Goal: Task Accomplishment & Management: Manage account settings

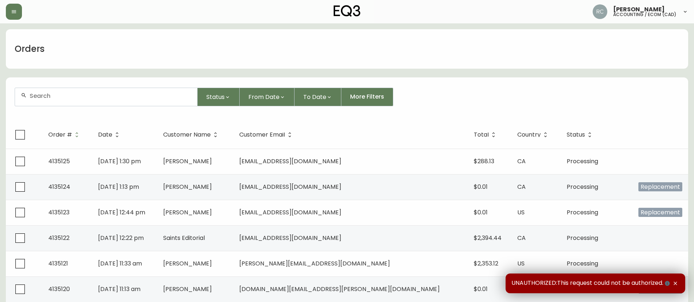
click at [152, 98] on input "text" at bounding box center [111, 96] width 162 height 7
paste input "4134570"
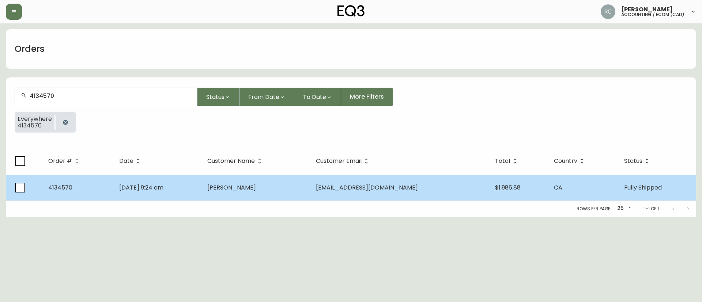
type input "4134570"
click at [201, 184] on td "Aug 08 2025, 9:24 am" at bounding box center [157, 188] width 88 height 26
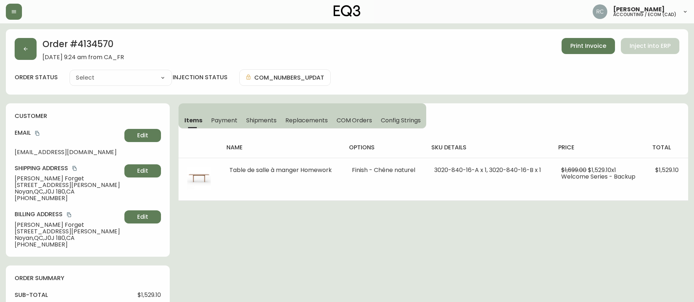
type input "Fully Shipped"
select select "FULLY_SHIPPED"
click at [226, 110] on div "Items Payment Shipments Replacements COM Orders Config Strings" at bounding box center [302, 115] width 248 height 25
click at [221, 124] on span "Payment" at bounding box center [224, 121] width 26 height 8
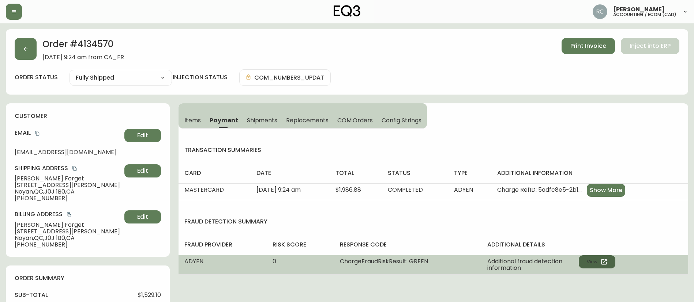
click at [585, 261] on button "View" at bounding box center [596, 262] width 37 height 13
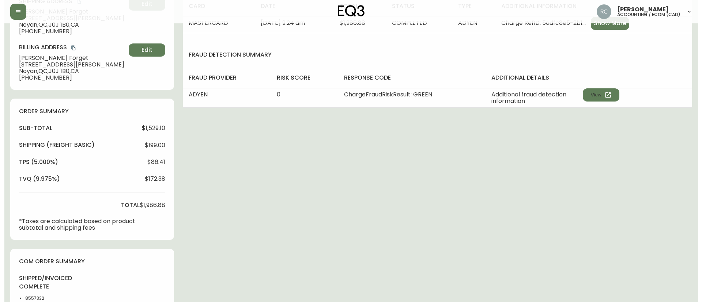
scroll to position [378, 0]
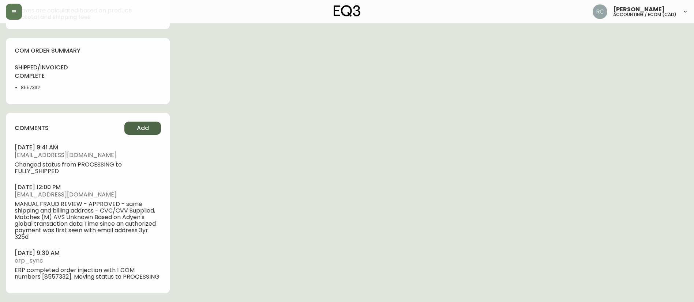
click at [135, 125] on button "Add" at bounding box center [142, 128] width 37 height 13
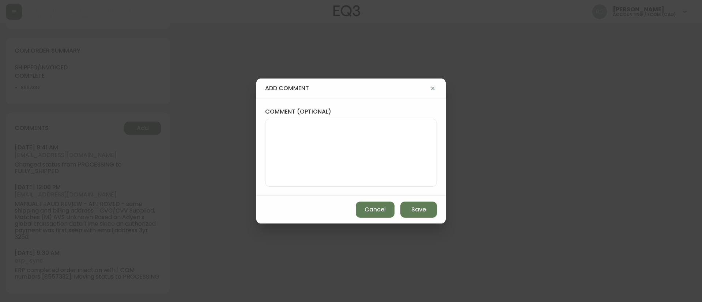
click at [264, 129] on div "comment (optional)" at bounding box center [350, 147] width 189 height 97
click at [354, 155] on textarea "comment (optional)" at bounding box center [350, 153] width 159 height 59
paste textarea "COMPENSATION TO KEEP AS-IS TICKET# 825889 ORD# 4134570 SKU: HOMEWORK TABLE 3020…"
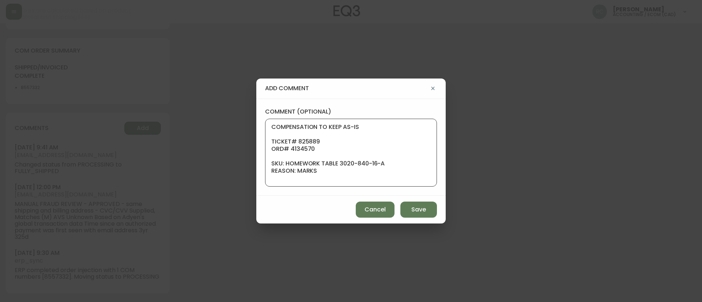
scroll to position [95, 0]
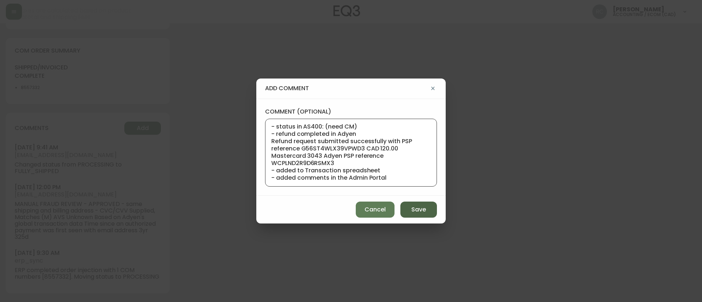
type textarea "COMPENSATION TO KEEP AS-IS TICKET# 825889 ORD# 4134570 SKU: HOMEWORK TABLE 3020…"
drag, startPoint x: 409, startPoint y: 204, endPoint x: 691, endPoint y: 176, distance: 283.0
click at [409, 204] on button "Save" at bounding box center [418, 210] width 37 height 16
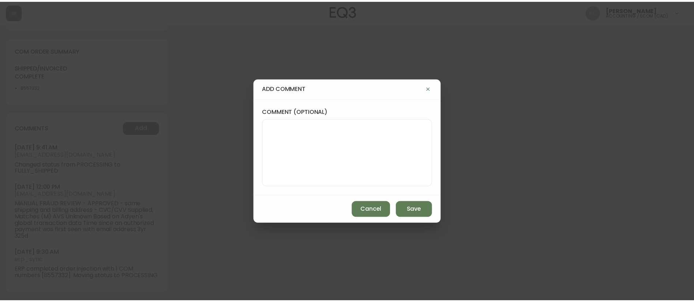
scroll to position [0, 0]
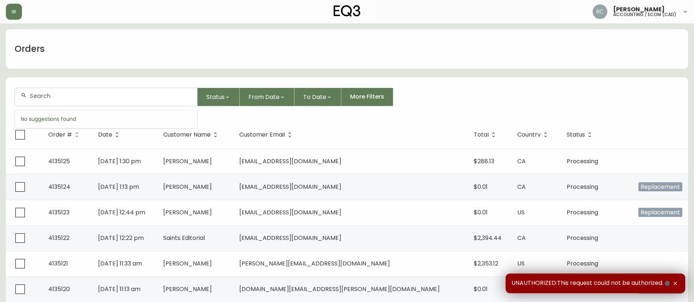
click at [154, 94] on input "text" at bounding box center [111, 96] width 162 height 7
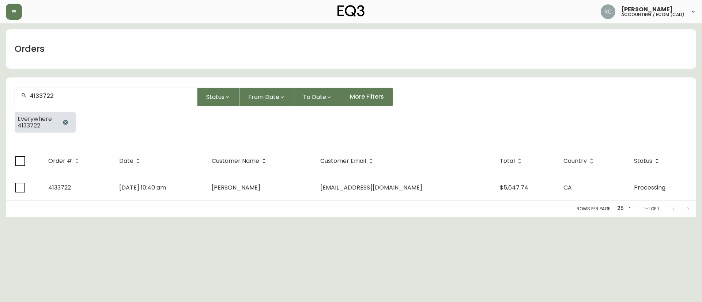
type input "4133722"
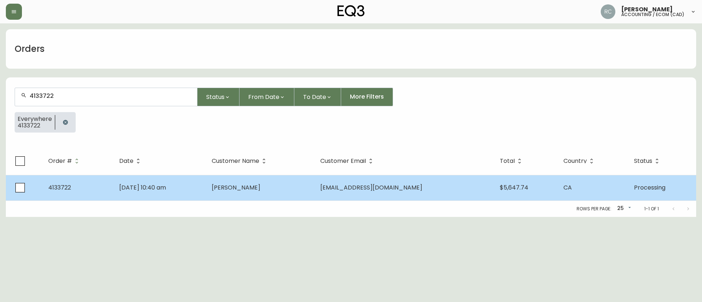
click at [170, 197] on td "Jun 16 2025, 10:40 am" at bounding box center [159, 188] width 93 height 26
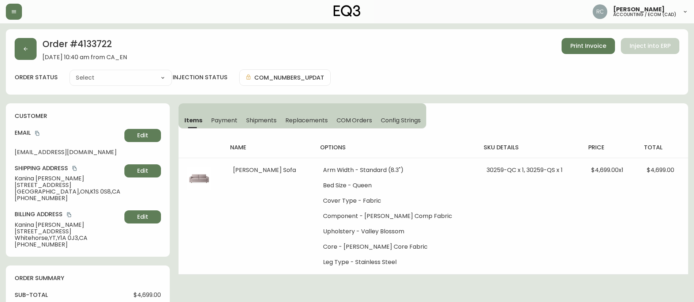
type input "Processing"
select select "PROCESSING"
click at [97, 40] on h2 "Order # 4133722" at bounding box center [84, 46] width 84 height 16
copy h2 "4133722"
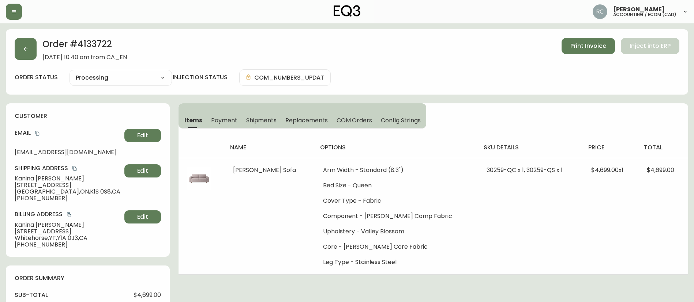
click at [38, 181] on span "Kanina Holmes" at bounding box center [68, 179] width 107 height 7
copy span "Kanina Holmes"
click at [103, 42] on h2 "Order # 4133722" at bounding box center [84, 46] width 84 height 16
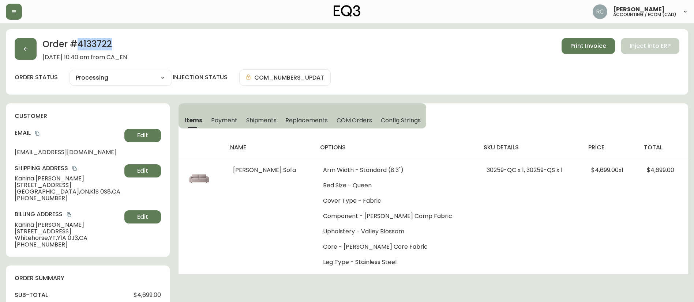
click at [103, 42] on h2 "Order # 4133722" at bounding box center [84, 46] width 84 height 16
copy h2 "4133722"
click at [98, 42] on h2 "Order # 4133722" at bounding box center [84, 46] width 84 height 16
drag, startPoint x: 50, startPoint y: 58, endPoint x: 84, endPoint y: 32, distance: 42.6
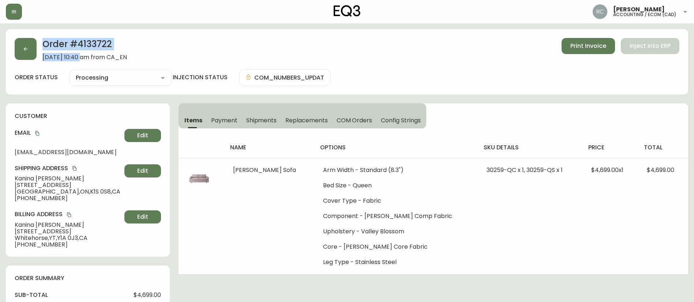
click at [38, 57] on div "Order # 4133722 June 16, 2025 at 10:40 am from CA_EN Print Invoice Inject into …" at bounding box center [347, 49] width 664 height 23
click at [68, 57] on span "June 16, 2025 at 10:40 am from CA_EN" at bounding box center [84, 57] width 84 height 7
drag, startPoint x: 82, startPoint y: 53, endPoint x: 88, endPoint y: 1, distance: 52.0
click at [42, 55] on div "Order # 4133722 June 16, 2025 at 10:40 am from CA_EN Print Invoice Inject into …" at bounding box center [347, 49] width 664 height 23
copy span "June 16, 2025"
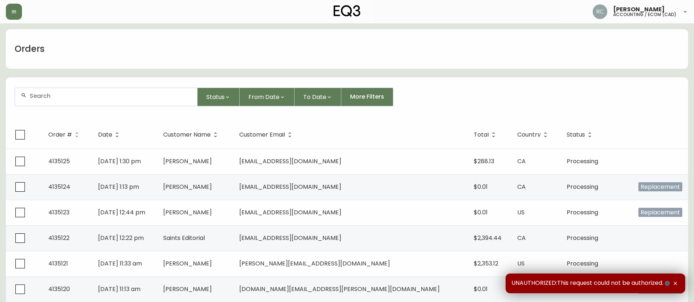
click at [101, 108] on form "Status From Date To Date More Filters" at bounding box center [347, 100] width 682 height 42
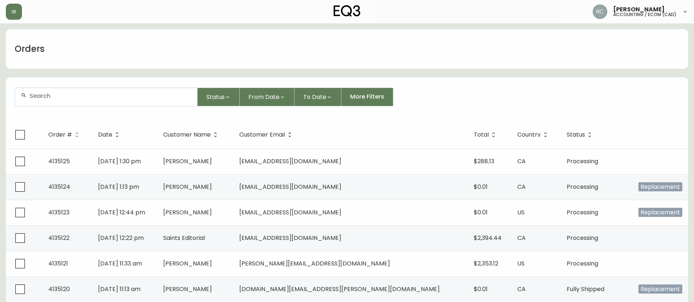
click at [106, 101] on div at bounding box center [106, 97] width 182 height 18
paste input "4134953"
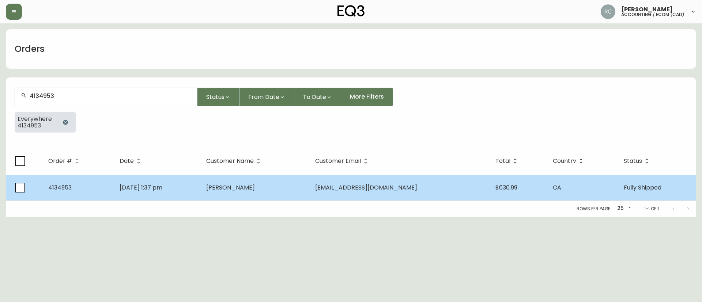
type input "4134953"
click at [304, 192] on td "Aika Hasanova" at bounding box center [254, 188] width 109 height 26
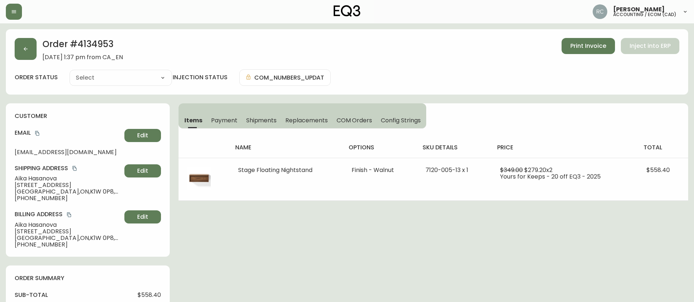
type input "Fully Shipped"
select select "FULLY_SHIPPED"
click at [42, 178] on span "Aika Hasanova" at bounding box center [68, 179] width 107 height 7
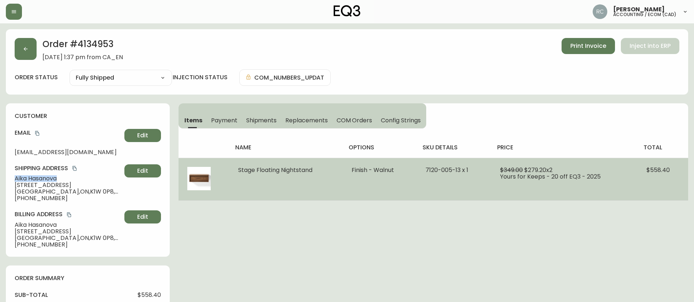
copy span "Aika Hasanova"
click at [279, 168] on span "Stage Floating Nightstand" at bounding box center [275, 170] width 74 height 8
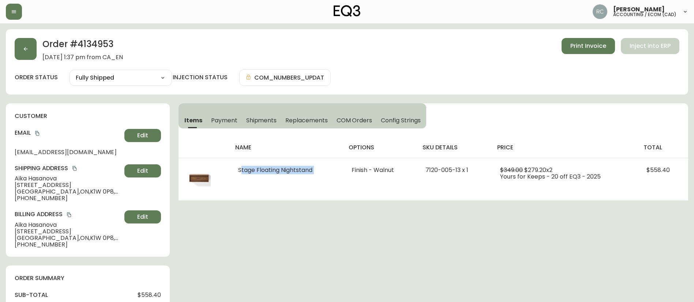
copy span "Stage Floating Nightstand"
click at [462, 60] on div "Order # 4134953 August 30, 2025 at 1:37 pm from CA_EN Print Invoice Inject into…" at bounding box center [347, 49] width 664 height 23
click at [412, 69] on div "order status Fully Shipped Cancelled Fully Shipped injection status COM_NUMBERS…" at bounding box center [347, 77] width 664 height 16
click at [374, 66] on div "Order # 4134953 August 30, 2025 at 1:37 pm from CA_EN Print Invoice Inject into…" at bounding box center [347, 61] width 682 height 65
click at [223, 118] on span "Payment" at bounding box center [224, 121] width 26 height 8
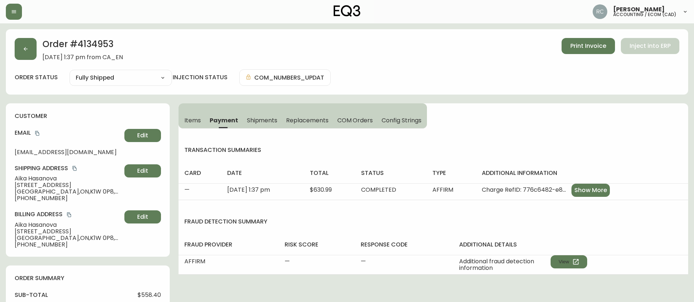
click at [341, 115] on button "COM Orders" at bounding box center [355, 120] width 45 height 16
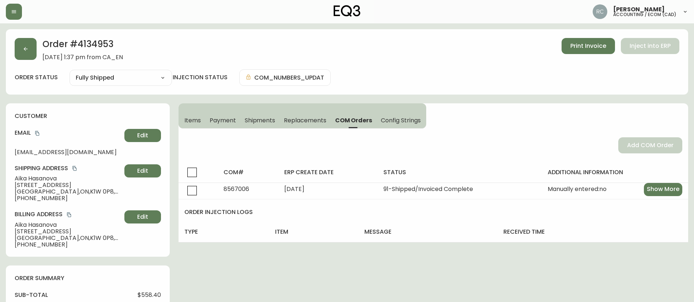
click at [190, 118] on span "Items" at bounding box center [192, 121] width 16 height 8
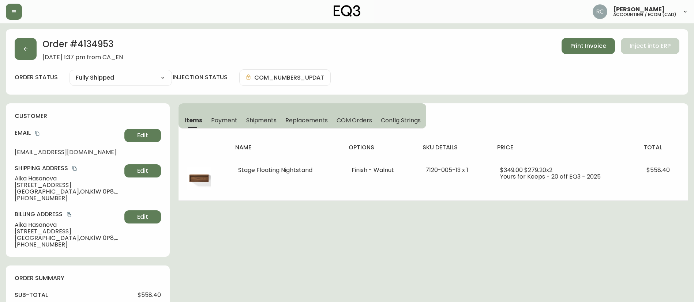
click at [414, 59] on div "Order # 4134953 August 30, 2025 at 1:37 pm from CA_EN Print Invoice Inject into…" at bounding box center [347, 49] width 664 height 23
click at [389, 68] on div "Order # 4134953 August 30, 2025 at 1:37 pm from CA_EN Print Invoice Inject into…" at bounding box center [347, 61] width 682 height 65
click at [91, 45] on h2 "Order # 4134953" at bounding box center [82, 46] width 80 height 16
copy h2 "4134953"
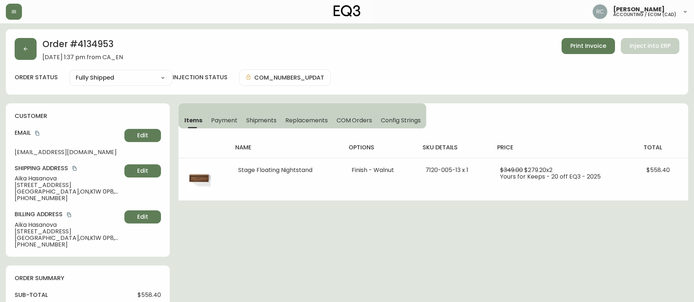
click at [441, 65] on div "Order # 4134953 August 30, 2025 at 1:37 pm from CA_EN Print Invoice Inject into…" at bounding box center [347, 61] width 682 height 65
click at [448, 66] on div "Order # 4134953 August 30, 2025 at 1:37 pm from CA_EN Print Invoice Inject into…" at bounding box center [347, 61] width 682 height 65
click at [201, 30] on div "Order # 4134953 August 30, 2025 at 1:37 pm from CA_EN Print Invoice Inject into…" at bounding box center [347, 61] width 682 height 65
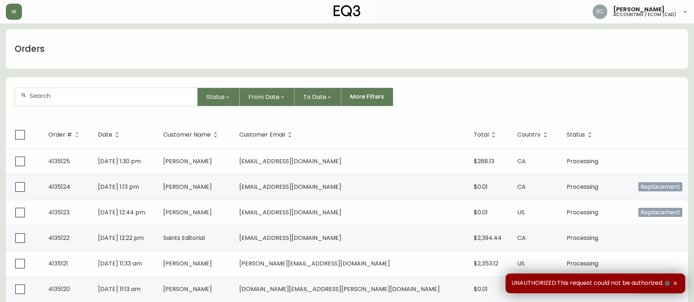
click at [66, 90] on div at bounding box center [106, 97] width 182 height 18
paste input "4134983I"
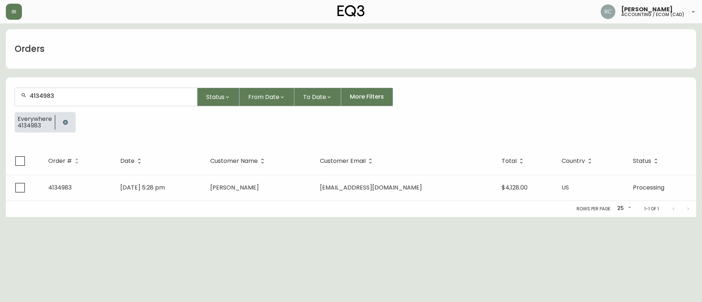
type input "4134983"
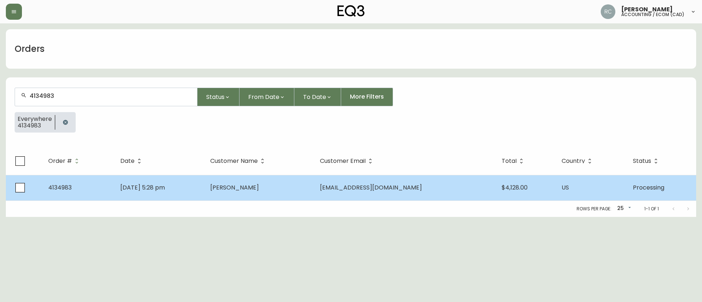
click at [472, 189] on td "[EMAIL_ADDRESS][DOMAIN_NAME]" at bounding box center [405, 188] width 182 height 26
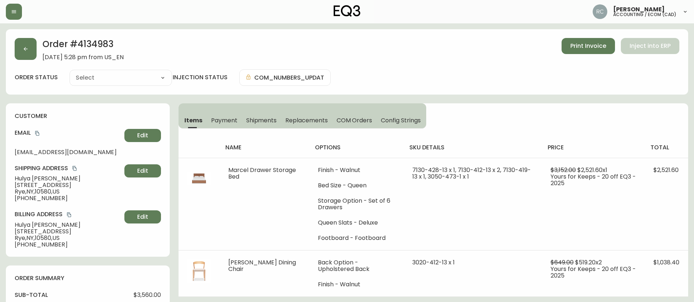
type input "Processing"
select select "PROCESSING"
click at [34, 180] on span "[PERSON_NAME]" at bounding box center [68, 179] width 107 height 7
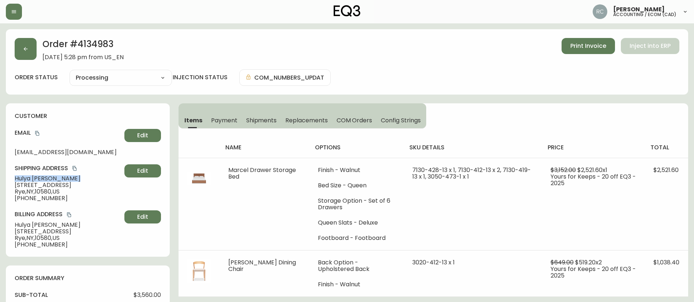
copy span "[PERSON_NAME]"
click at [352, 125] on button "COM Orders" at bounding box center [354, 120] width 45 height 16
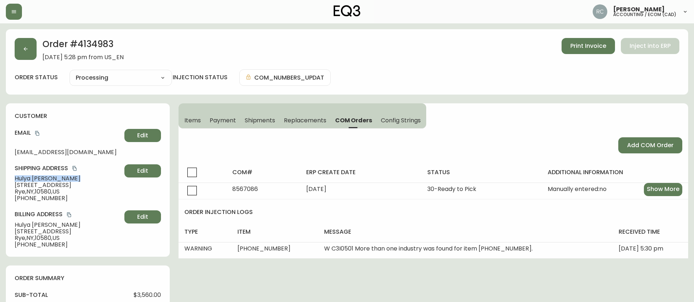
click at [196, 125] on button "Items" at bounding box center [191, 120] width 27 height 16
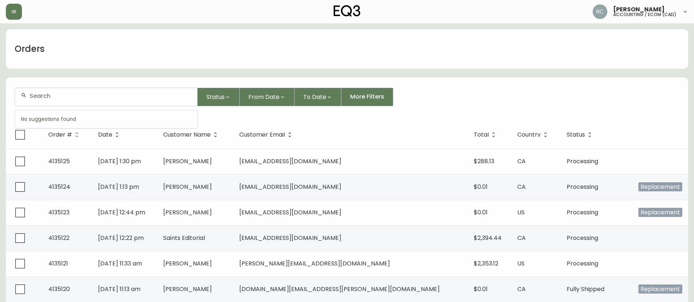
click at [85, 94] on input "text" at bounding box center [111, 96] width 162 height 7
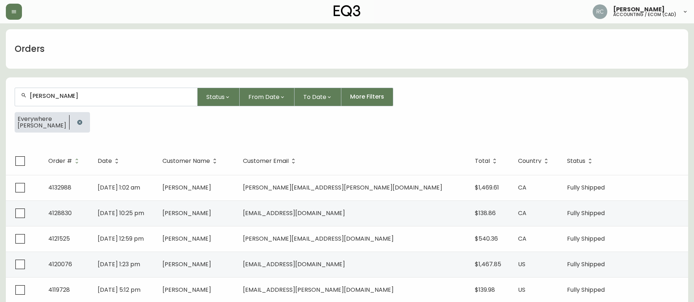
click at [132, 98] on input "PEGGY" at bounding box center [111, 96] width 162 height 7
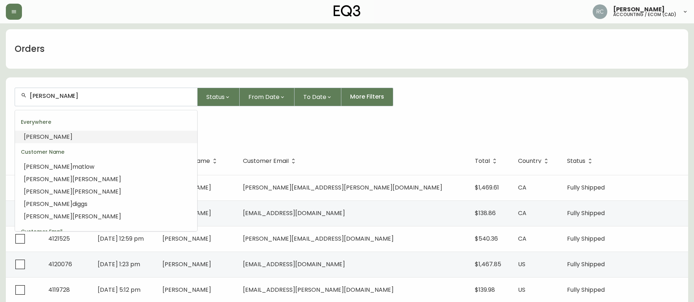
type input "PEGGY"
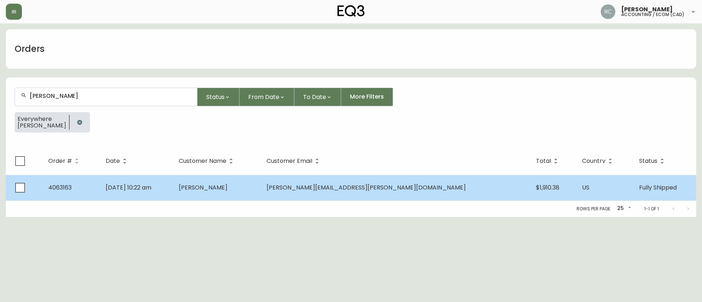
type input "GARARD"
click at [173, 188] on td "May 26 2021, 10:22 am" at bounding box center [136, 188] width 73 height 26
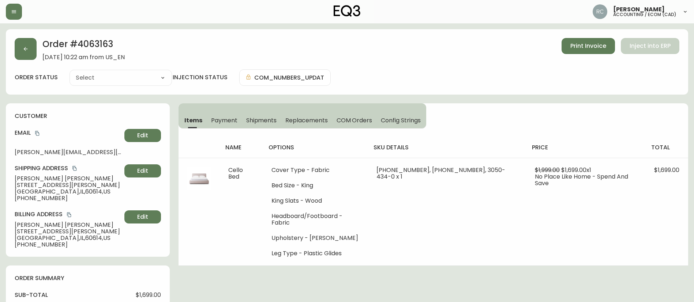
type input "Fully Shipped"
select select "FULLY_SHIPPED"
click at [95, 41] on h2 "Order # 4063163" at bounding box center [83, 46] width 82 height 16
copy h2 "4063163"
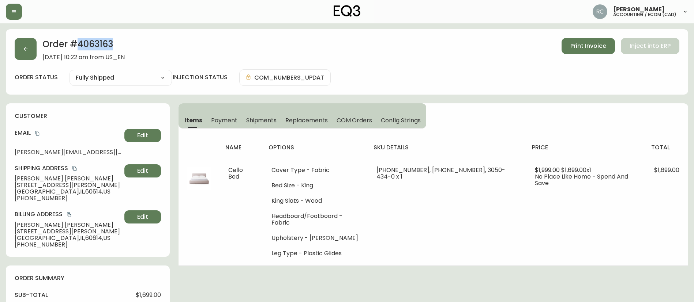
click at [210, 49] on div "Order # 4063163 May 26, 2021 at 10:22 am from US_EN Print Invoice Inject into E…" at bounding box center [347, 49] width 664 height 23
click at [30, 179] on span "Peggy Garard" at bounding box center [68, 179] width 107 height 7
drag, startPoint x: 30, startPoint y: 179, endPoint x: 245, endPoint y: 151, distance: 217.1
click at [71, 166] on div "Shipping Address Peggy Garard 1960 N. LINCOLN PARK WEST, Apt 1304 Chicago , IL …" at bounding box center [88, 183] width 146 height 37
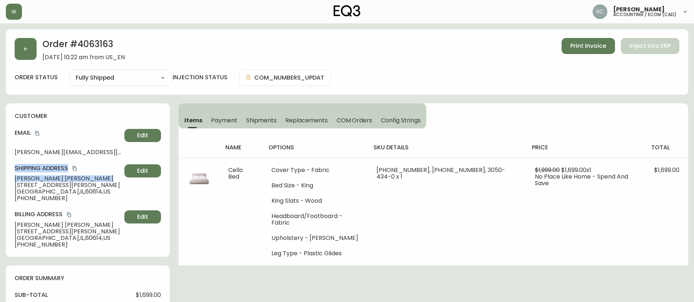
copy div "Shipping Address Peggy Garard"
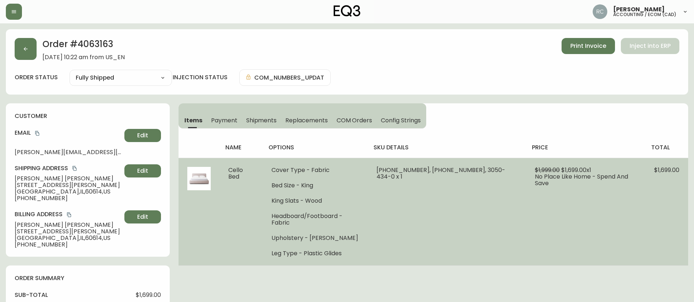
click at [250, 165] on td "Cello Bed" at bounding box center [240, 212] width 43 height 108
click at [243, 168] on span "Cello Bed" at bounding box center [235, 173] width 15 height 15
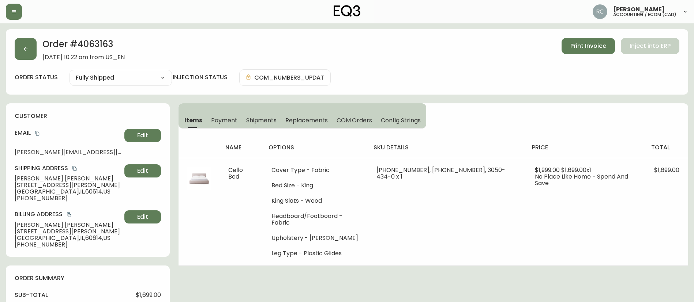
click at [207, 42] on div "Order # 4063163 May 26, 2021 at 10:22 am from US_EN Print Invoice Inject into E…" at bounding box center [347, 49] width 664 height 23
click at [34, 49] on button "button" at bounding box center [26, 49] width 22 height 22
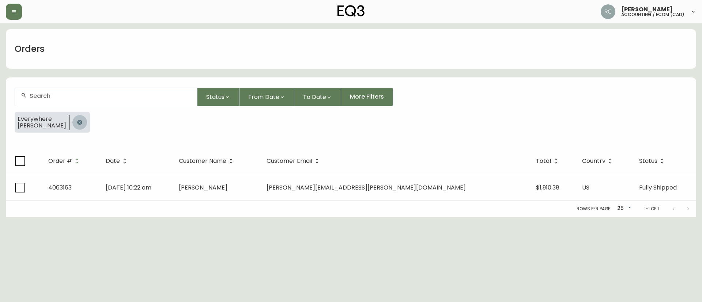
click at [77, 123] on icon "button" at bounding box center [79, 122] width 5 height 5
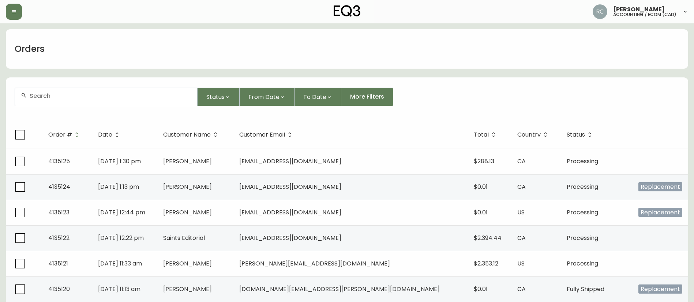
click at [152, 96] on input "text" at bounding box center [111, 96] width 162 height 7
paste input "4134409"
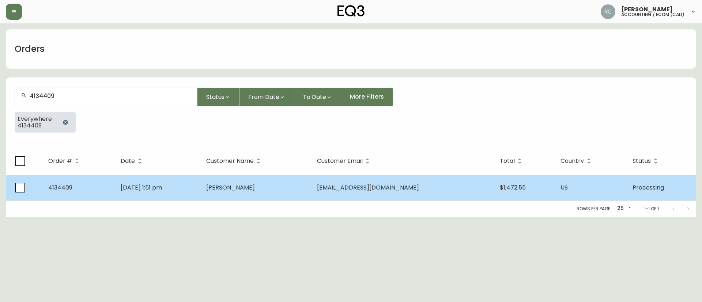
type input "4134409"
click at [298, 194] on td "Shannon Gomez" at bounding box center [255, 188] width 111 height 26
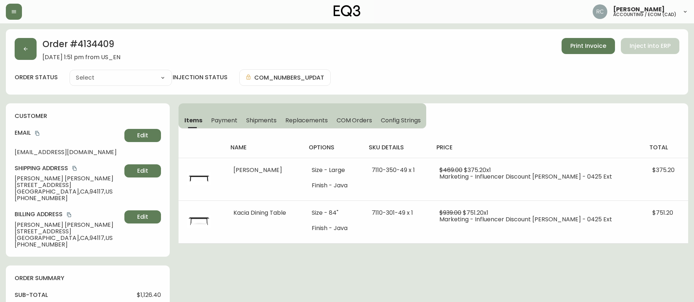
type input "Processing"
select select "PROCESSING"
click at [49, 179] on span "Shannon Gomez" at bounding box center [68, 179] width 107 height 7
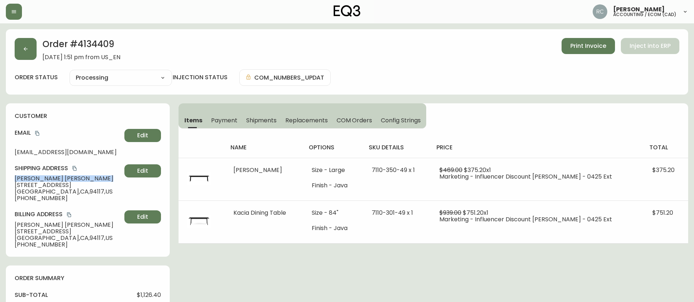
copy span "Shannon Gomez"
click at [347, 123] on span "COM Orders" at bounding box center [354, 121] width 36 height 8
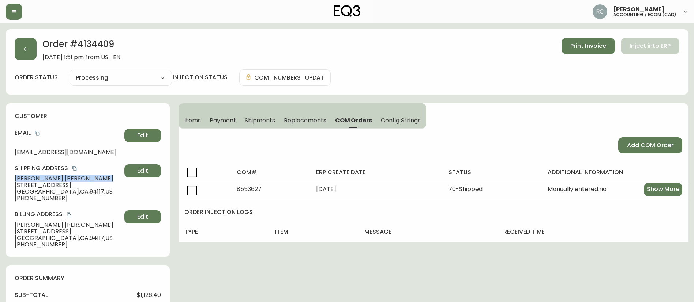
click at [186, 116] on button "Items" at bounding box center [191, 120] width 27 height 16
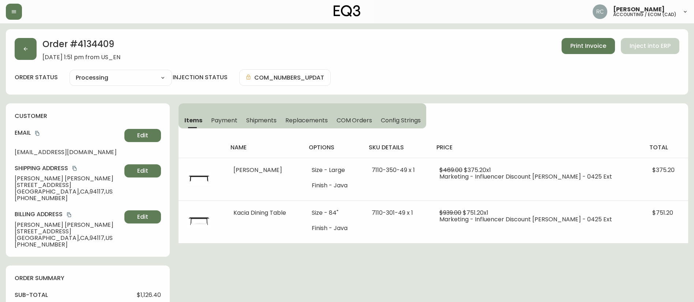
click at [107, 45] on h2 "Order # 4134409" at bounding box center [81, 46] width 78 height 16
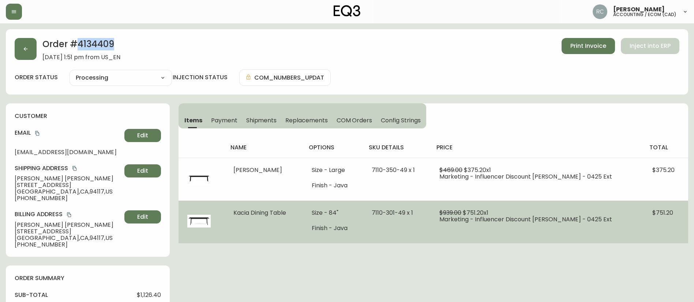
copy h2 "4134409"
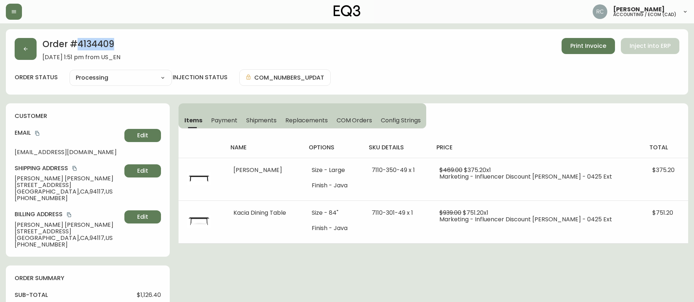
drag, startPoint x: 229, startPoint y: 118, endPoint x: 222, endPoint y: 121, distance: 7.0
click at [229, 118] on span "Payment" at bounding box center [224, 121] width 26 height 8
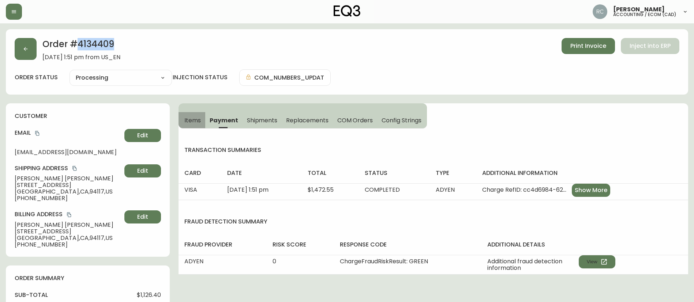
click at [192, 117] on span "Items" at bounding box center [192, 121] width 16 height 8
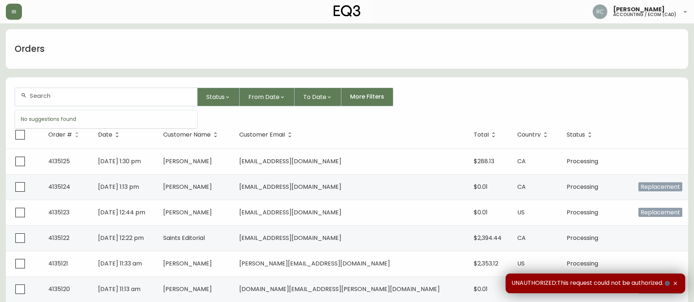
click at [97, 98] on input "text" at bounding box center [111, 96] width 162 height 7
paste input "4132583"
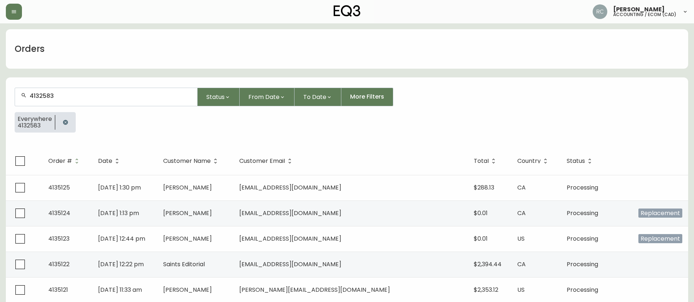
type input "4132583"
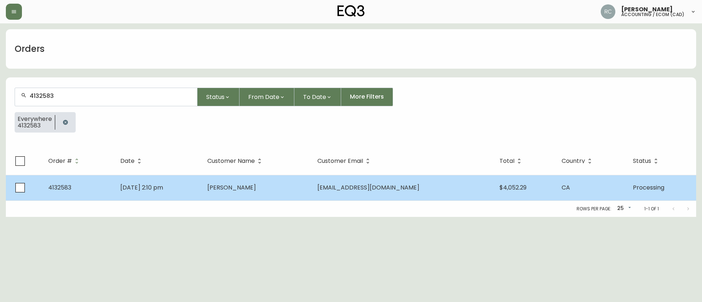
click at [312, 192] on td "[PERSON_NAME]" at bounding box center [256, 188] width 110 height 26
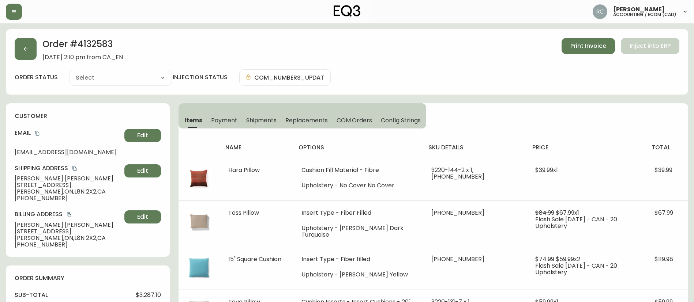
type input "Processing"
select select "PROCESSING"
